Goal: Task Accomplishment & Management: Use online tool/utility

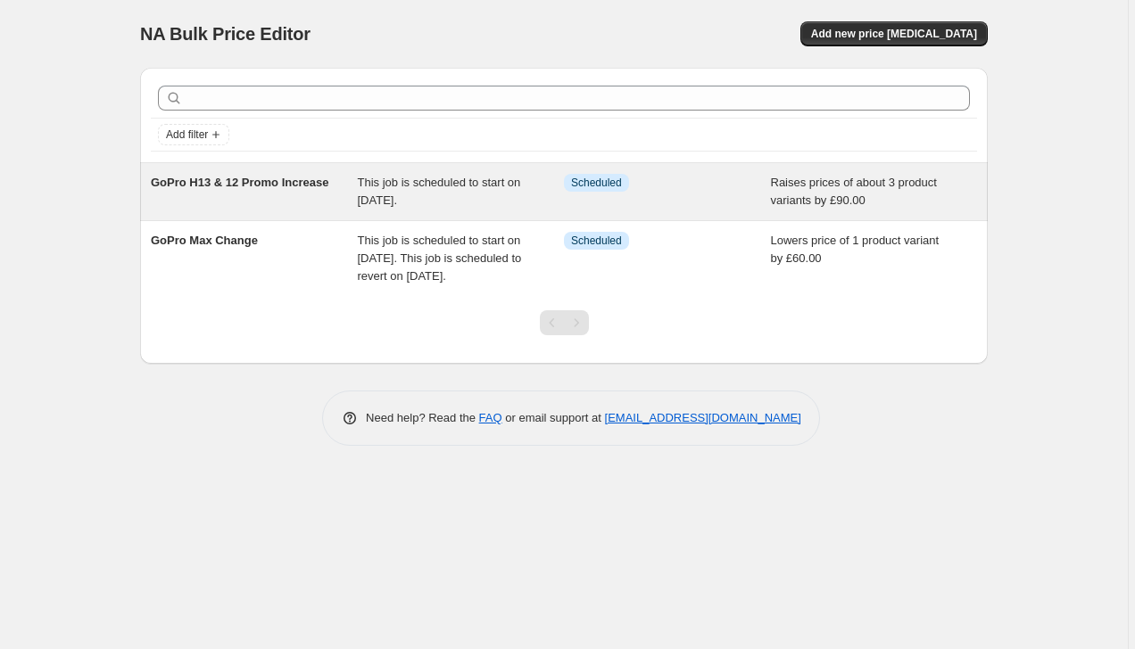
click at [320, 185] on div "GoPro H13 & 12 Promo Increase" at bounding box center [254, 192] width 207 height 36
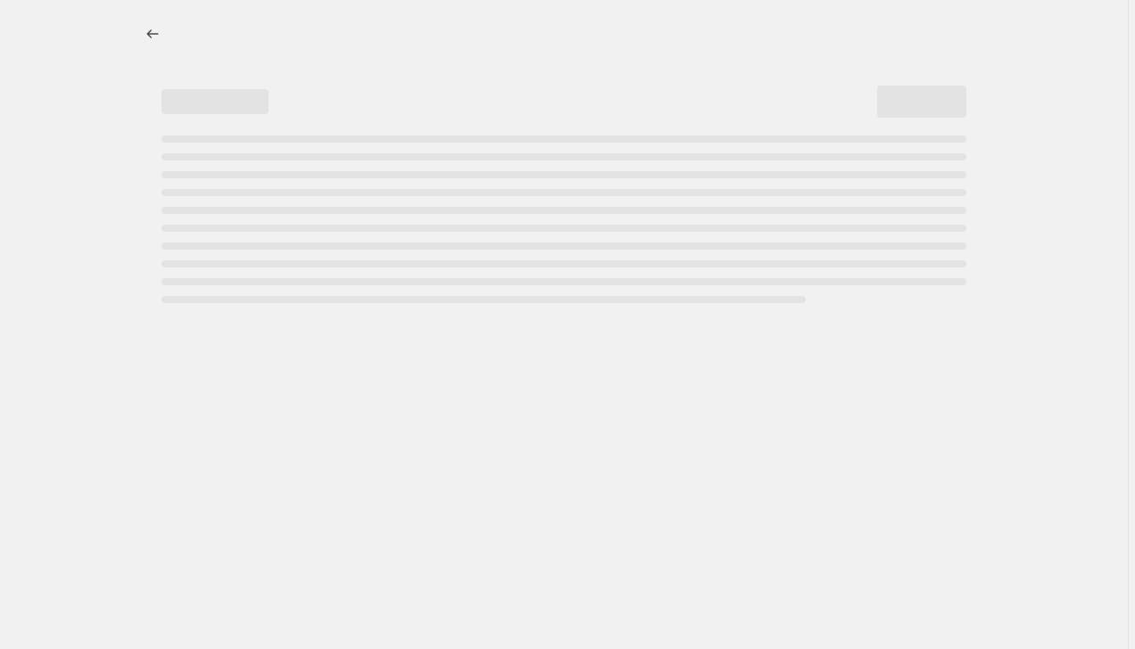
select select "by"
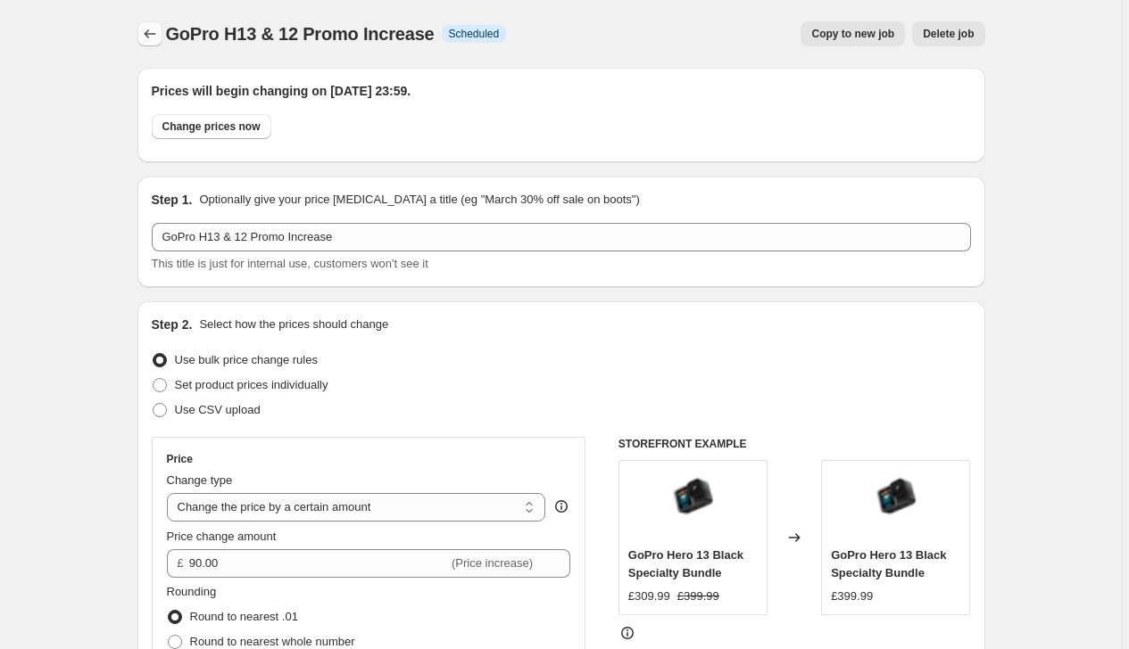
click at [158, 29] on icon "Price change jobs" at bounding box center [150, 34] width 18 height 18
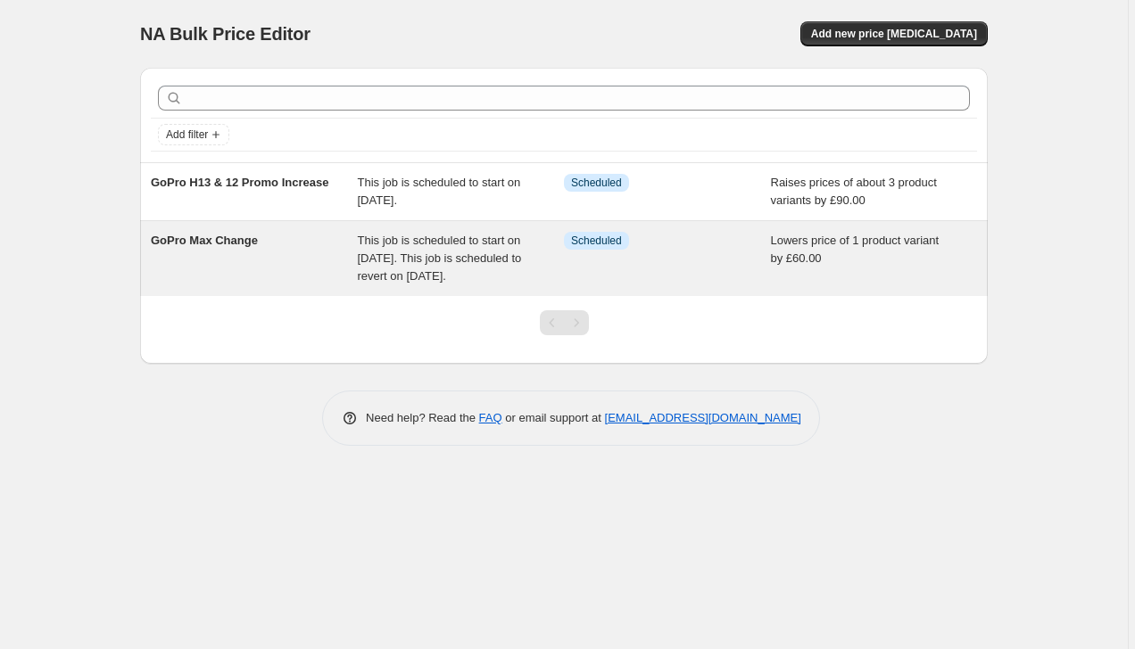
click at [248, 255] on div "GoPro Max Change" at bounding box center [254, 259] width 207 height 54
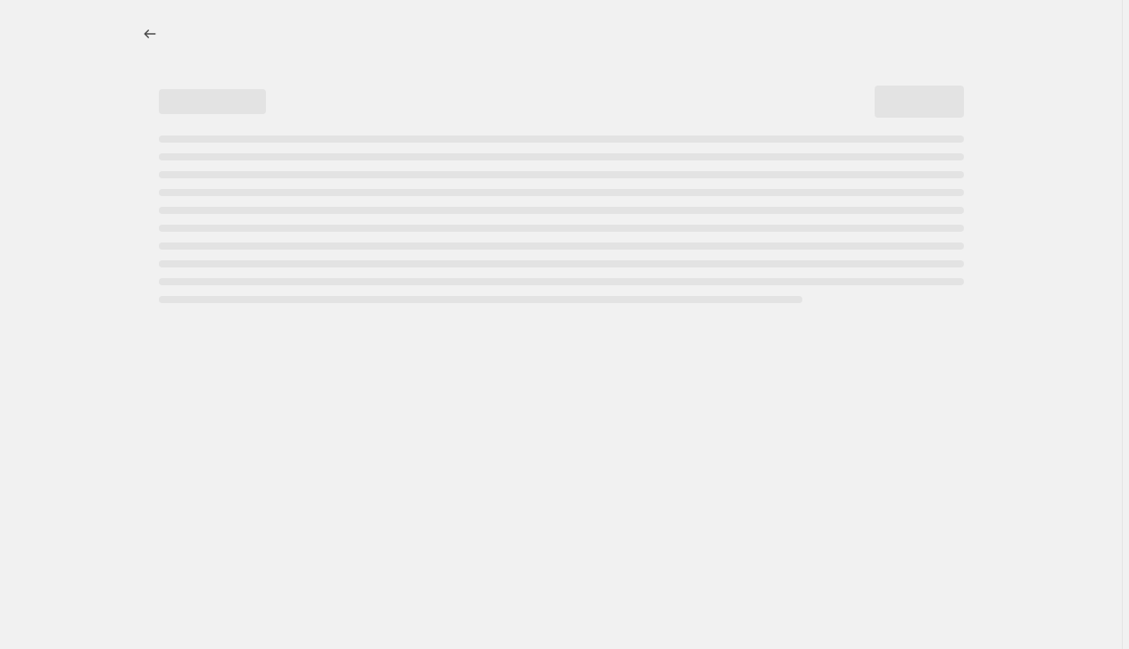
select select "by"
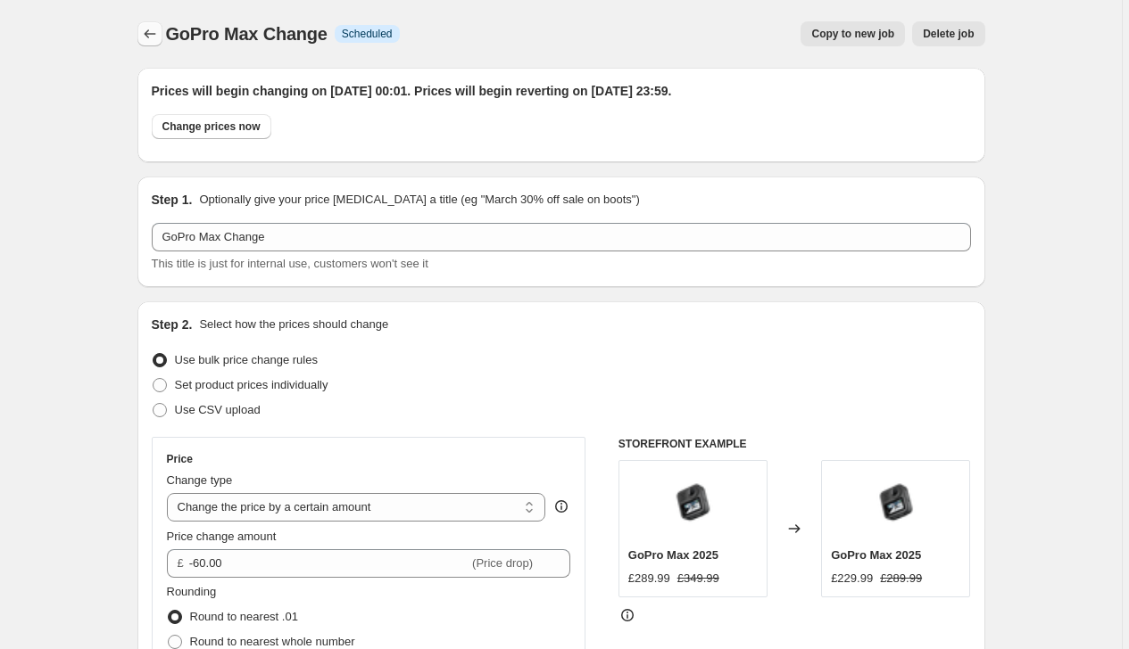
scroll to position [-1, 0]
click at [149, 35] on icon "Price change jobs" at bounding box center [150, 33] width 12 height 9
